Goal: Navigation & Orientation: Find specific page/section

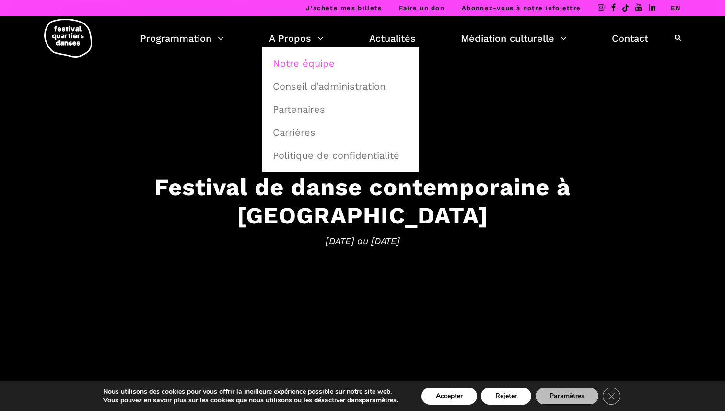
click at [314, 58] on link "Notre équipe" at bounding box center [340, 63] width 147 height 22
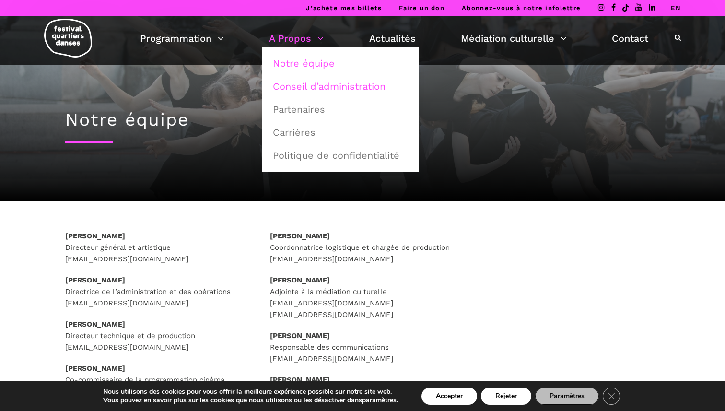
click at [315, 87] on link "Conseil d’administration" at bounding box center [340, 86] width 147 height 22
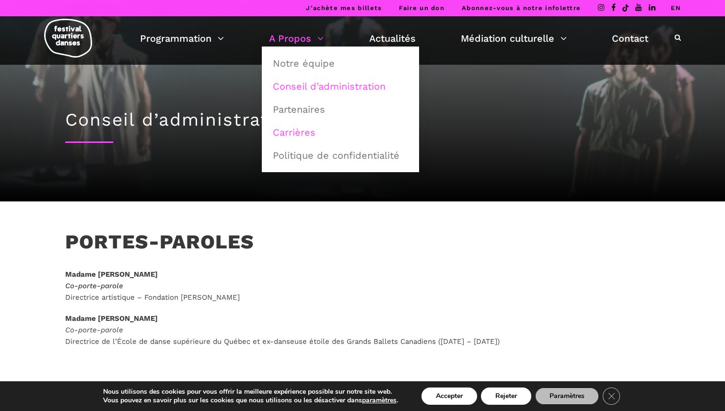
click at [303, 133] on link "Carrières" at bounding box center [340, 132] width 147 height 22
